Goal: Check status: Check status

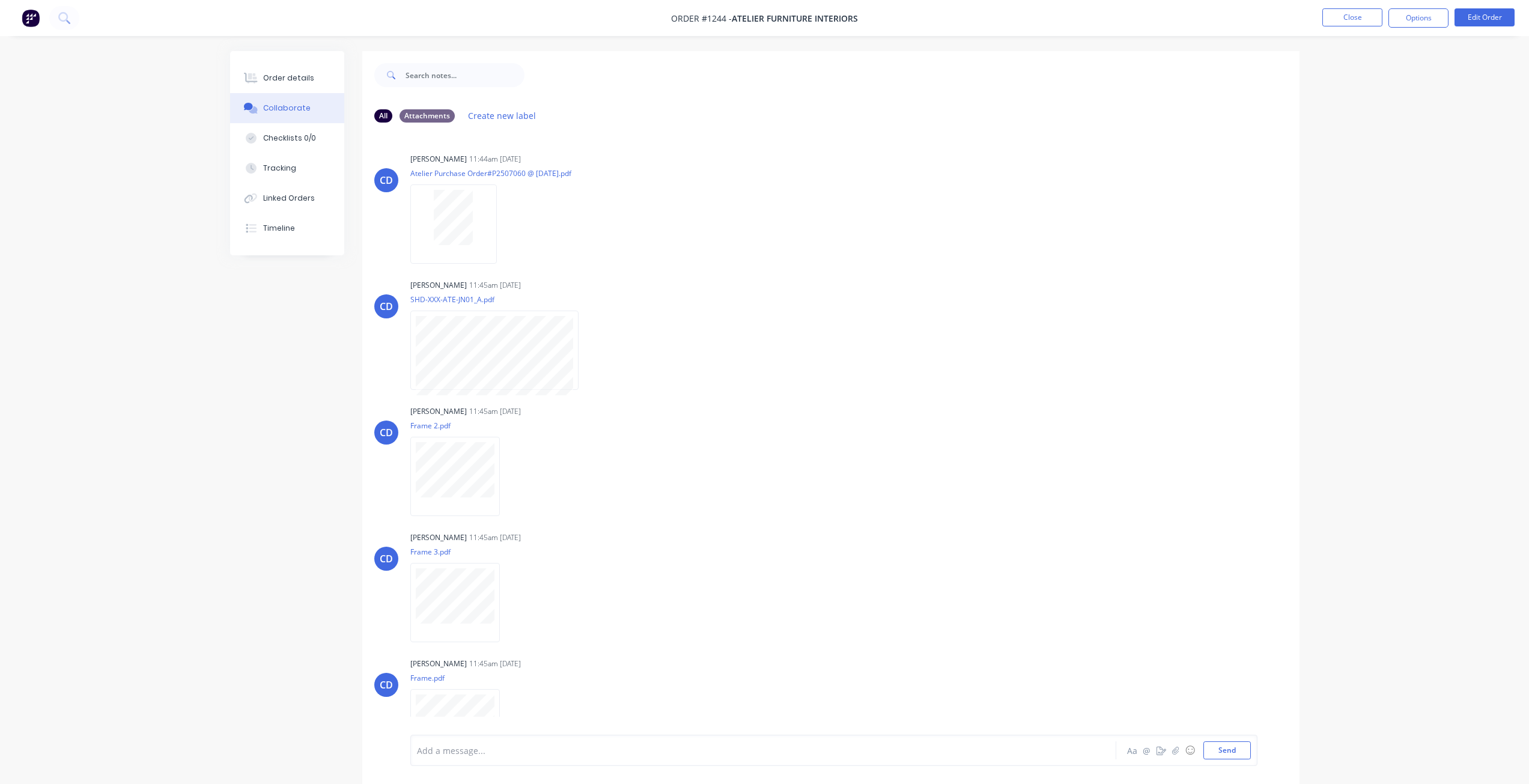
click at [1361, 18] on button "Close" at bounding box center [1353, 17] width 60 height 18
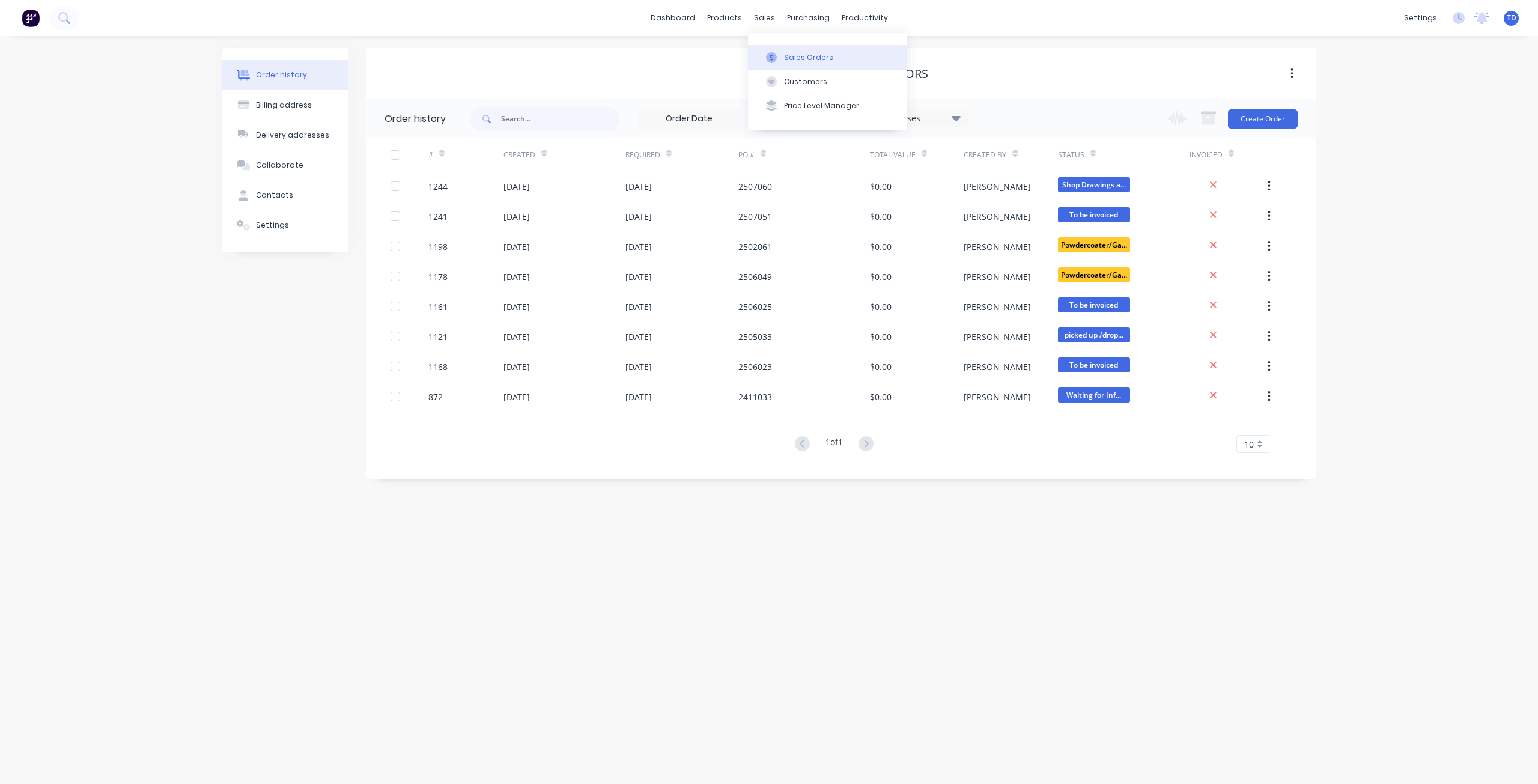
click at [782, 54] on button "Sales Orders" at bounding box center [827, 57] width 159 height 24
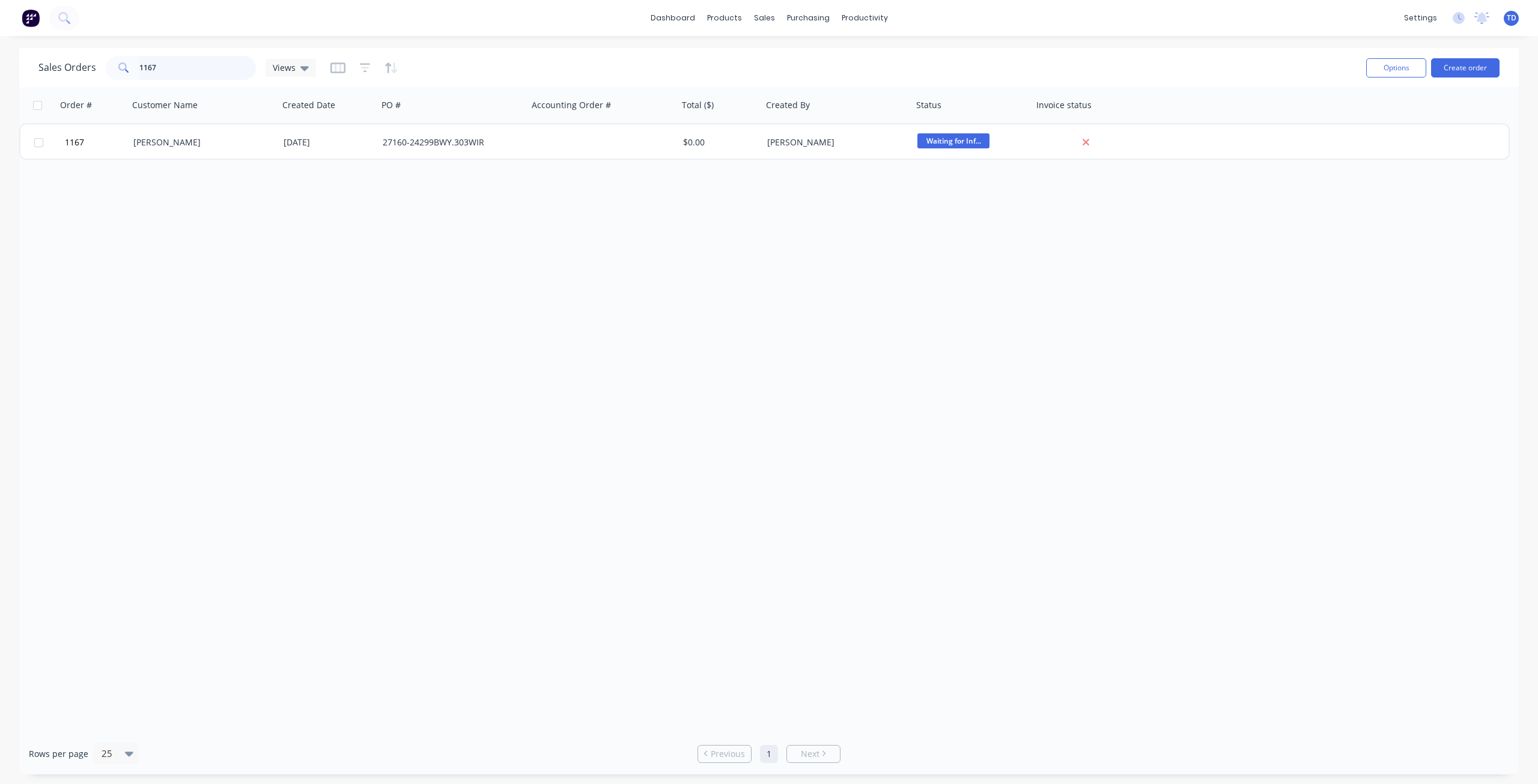
drag, startPoint x: 185, startPoint y: 70, endPoint x: 32, endPoint y: 48, distance: 154.6
click at [32, 48] on div "dashboard products sales purchasing productivity dashboard products Product Cat…" at bounding box center [769, 392] width 1538 height 784
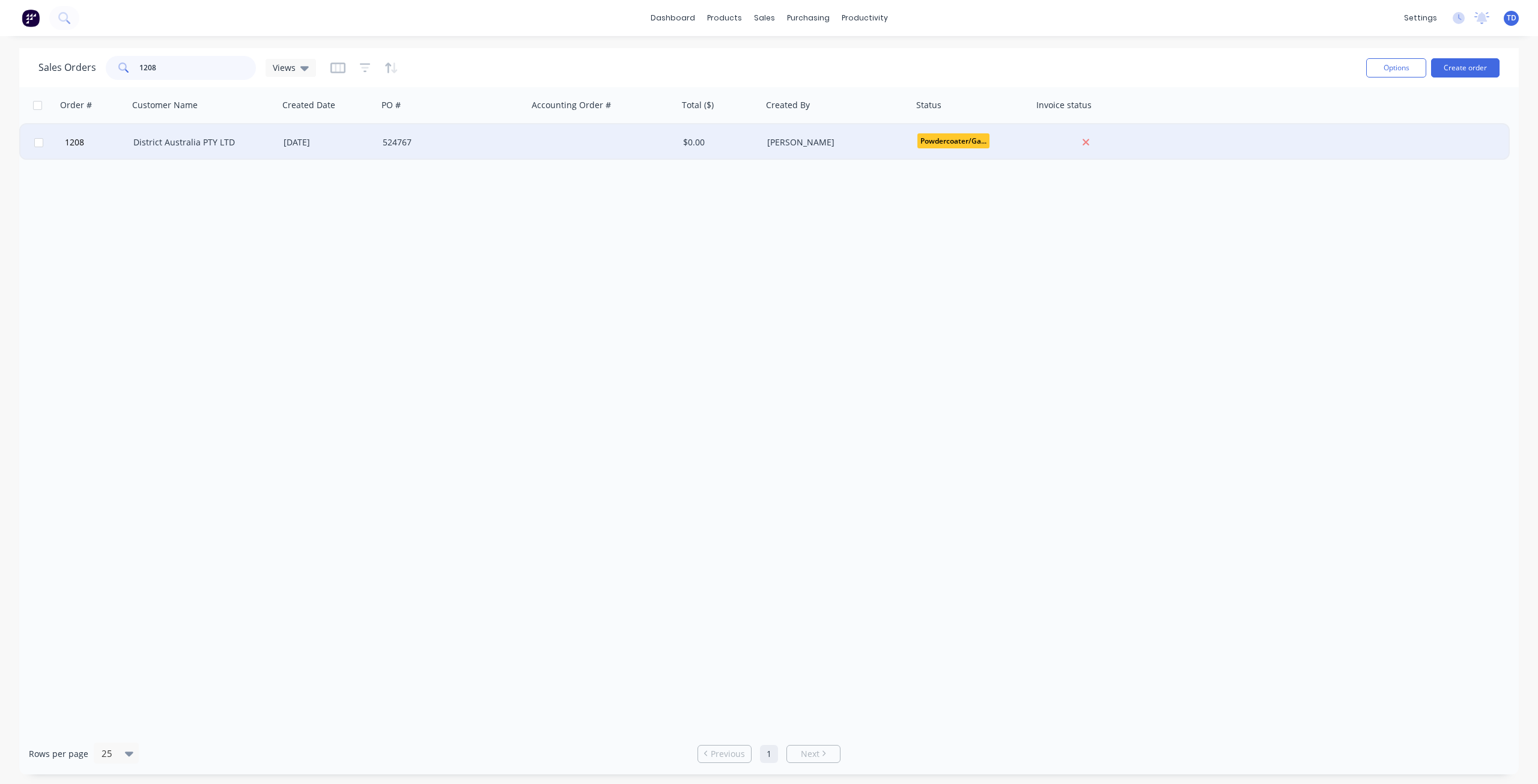
type input "1208"
click at [155, 142] on div "District Australia PTY LTD" at bounding box center [199, 142] width 133 height 12
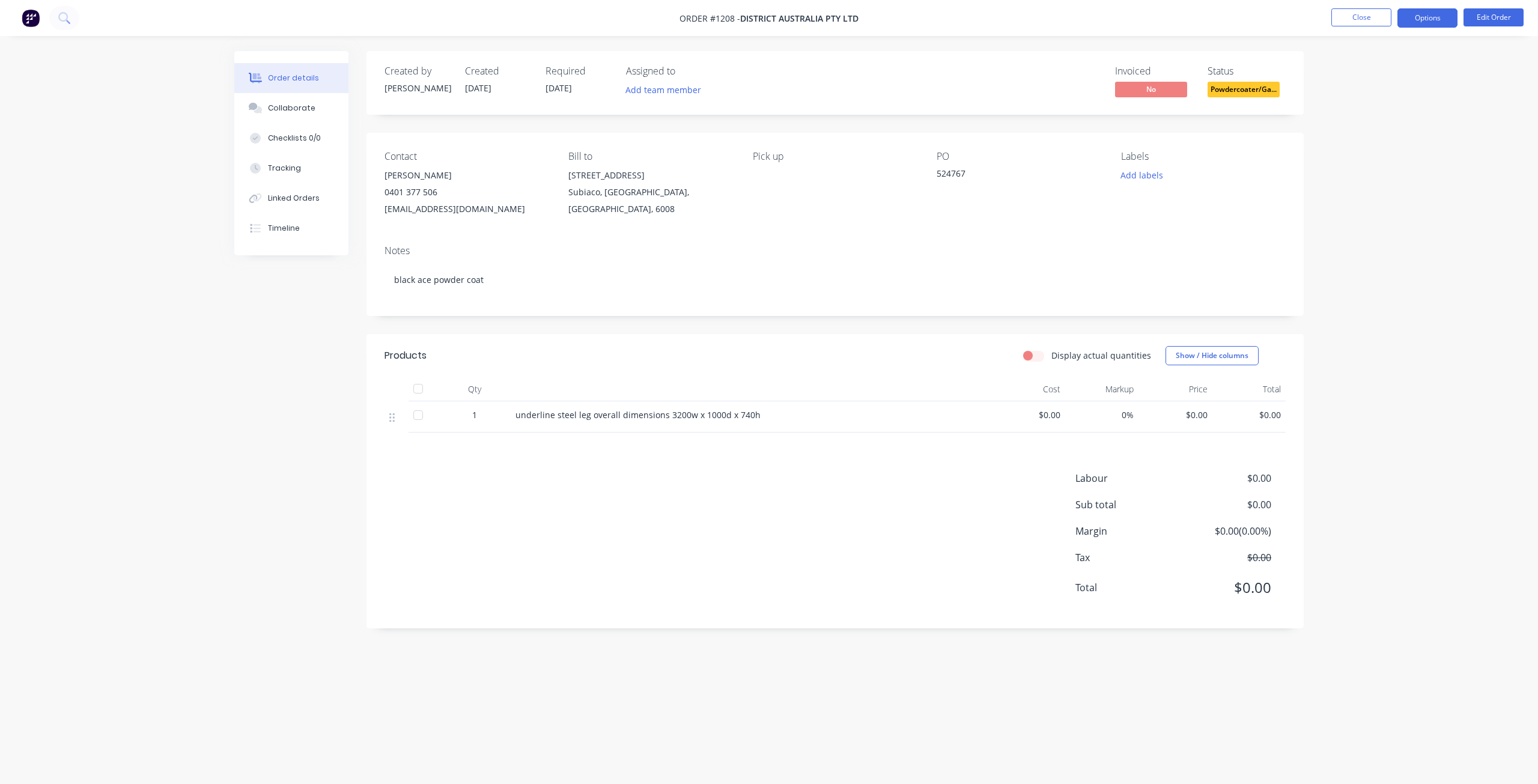
click at [1443, 17] on button "Options" at bounding box center [1427, 18] width 60 height 19
click at [1372, 171] on div "Delivery Docket" at bounding box center [1392, 169] width 111 height 18
click at [1364, 119] on div "Without pricing" at bounding box center [1392, 121] width 111 height 18
click at [1383, 22] on button "Close" at bounding box center [1361, 17] width 60 height 18
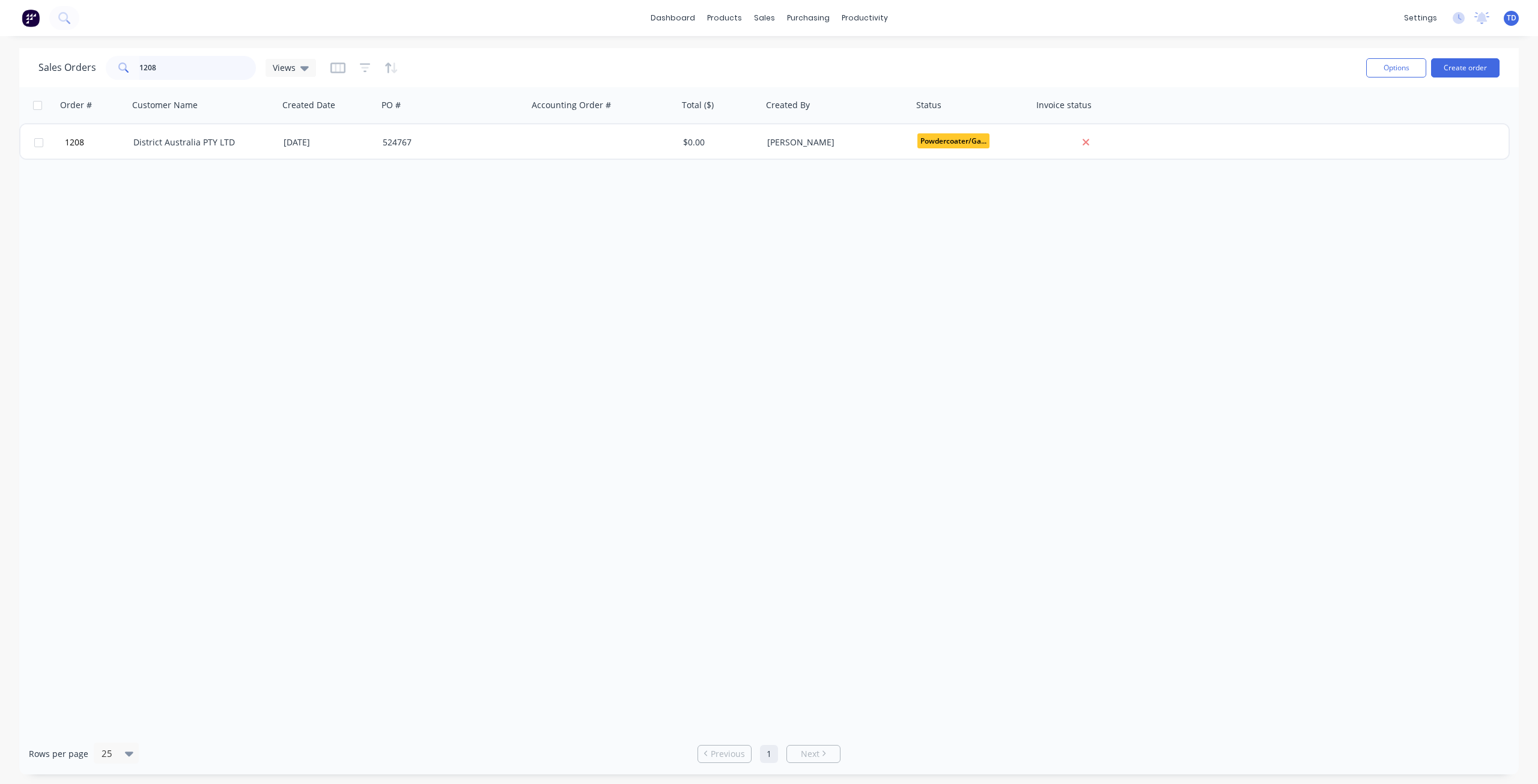
click at [169, 70] on input "1208" at bounding box center [198, 68] width 117 height 24
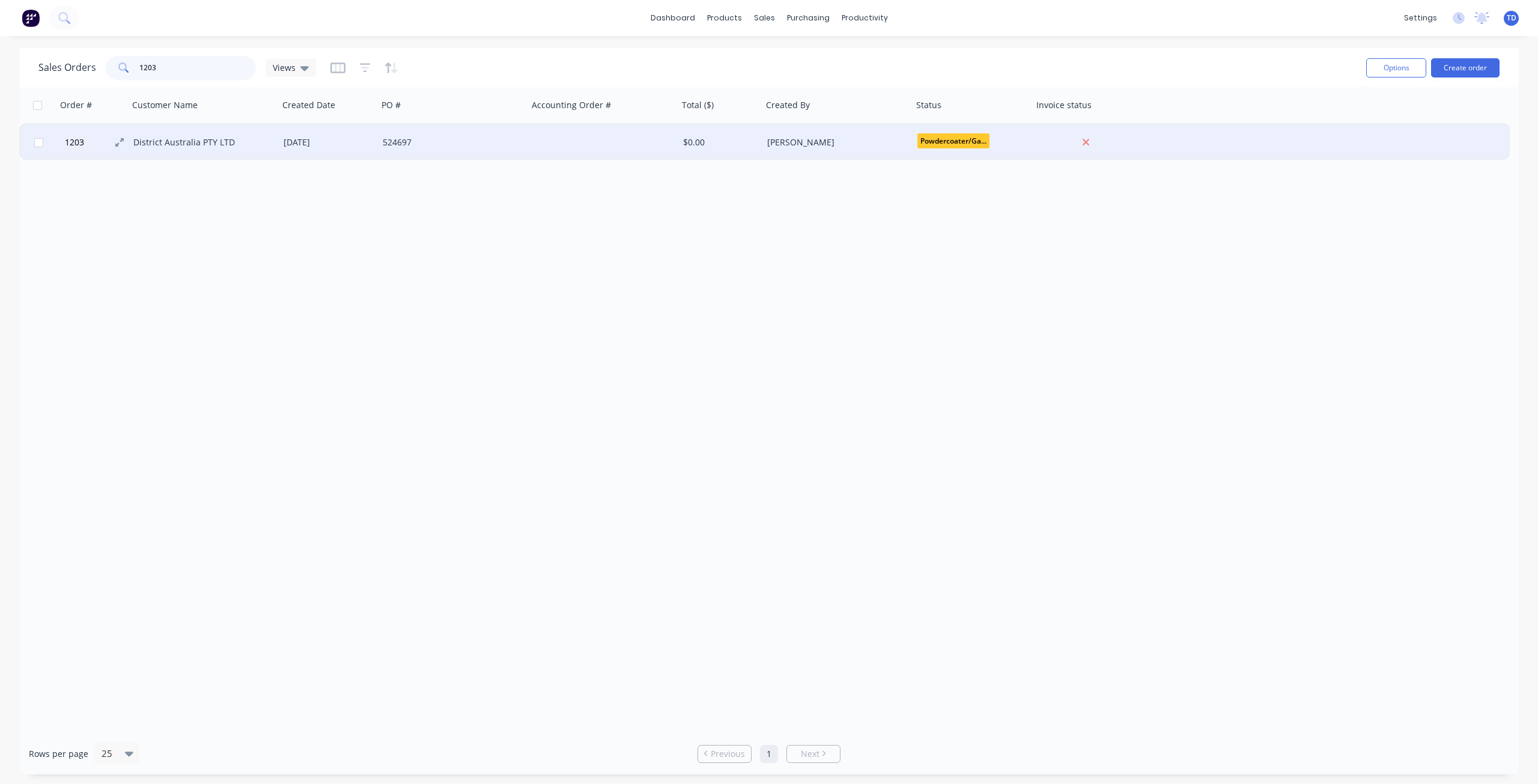
type input "1203"
click at [133, 141] on button "1203" at bounding box center [98, 142] width 72 height 36
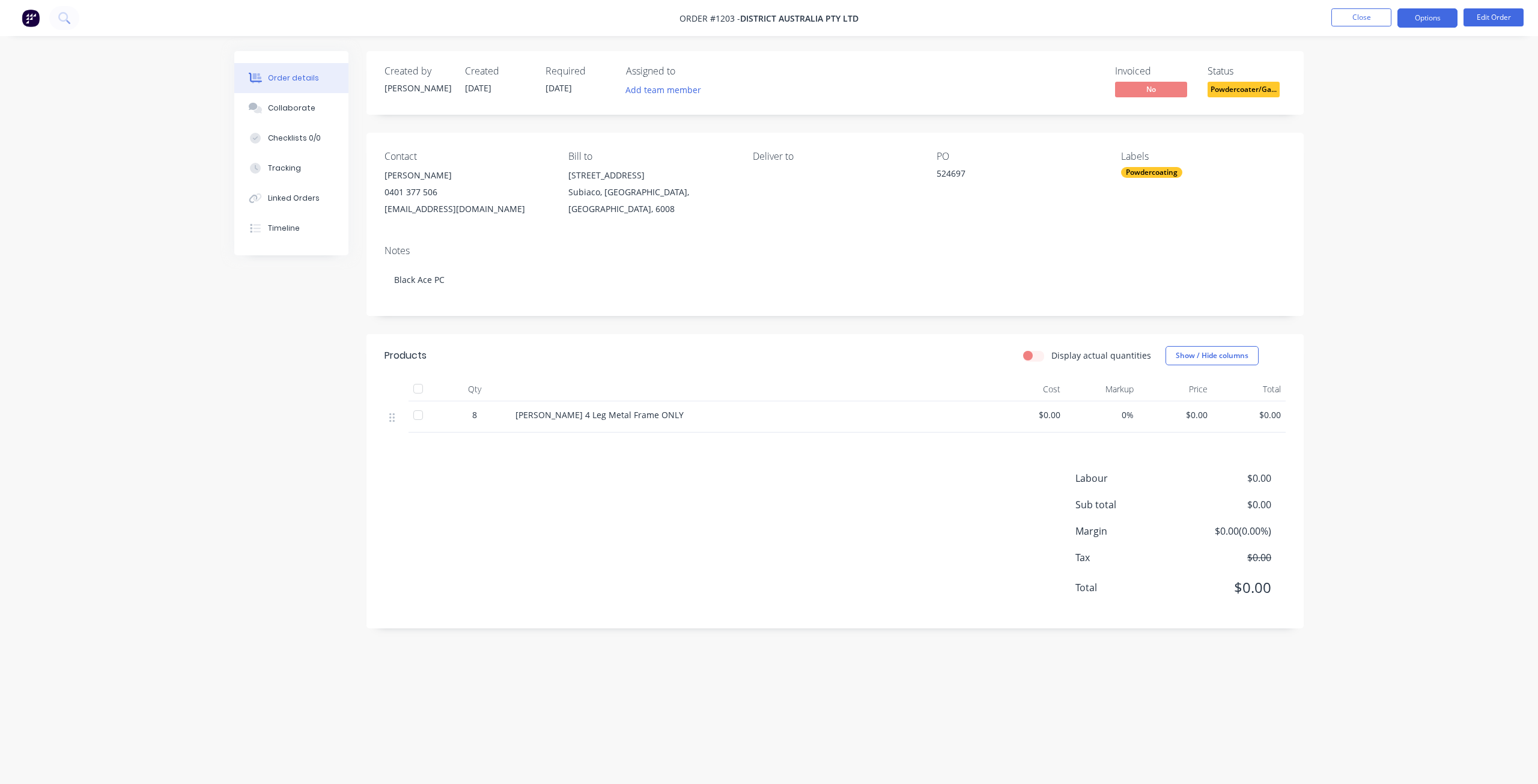
click at [1441, 16] on button "Options" at bounding box center [1427, 18] width 60 height 19
click at [1375, 171] on div "Delivery Docket" at bounding box center [1392, 169] width 111 height 18
click at [1367, 123] on div "Without pricing" at bounding box center [1392, 121] width 111 height 18
